Goal: Information Seeking & Learning: Understand process/instructions

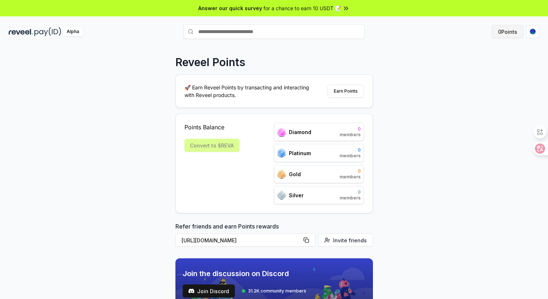
click at [504, 32] on button "0 Points" at bounding box center [508, 31] width 32 height 13
click at [343, 89] on button "Earn Points" at bounding box center [346, 91] width 36 height 13
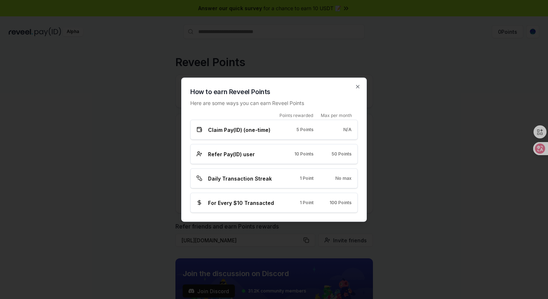
click at [362, 82] on div "How to earn Reveel Points Here are some ways you can earn Reveel Points Points …" at bounding box center [274, 149] width 186 height 144
click at [359, 87] on icon "button" at bounding box center [358, 86] width 6 height 6
